Goal: Book appointment/travel/reservation

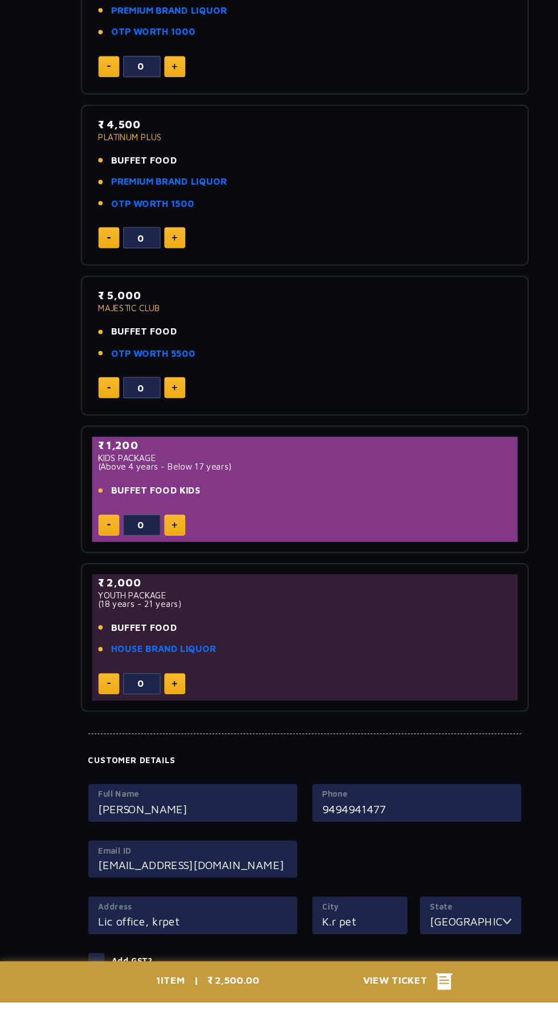
scroll to position [481, 0]
